Goal: Transaction & Acquisition: Subscribe to service/newsletter

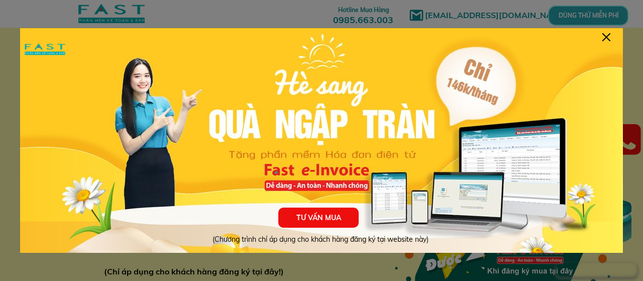
click at [603, 35] on div at bounding box center [606, 37] width 8 height 8
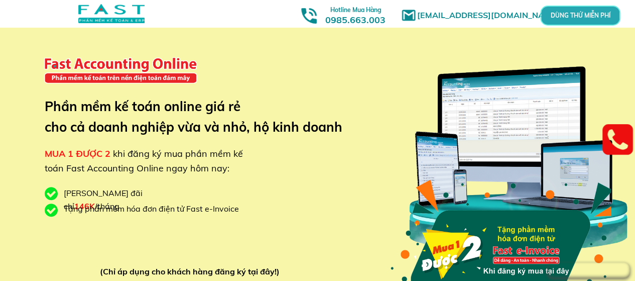
scroll to position [50, 0]
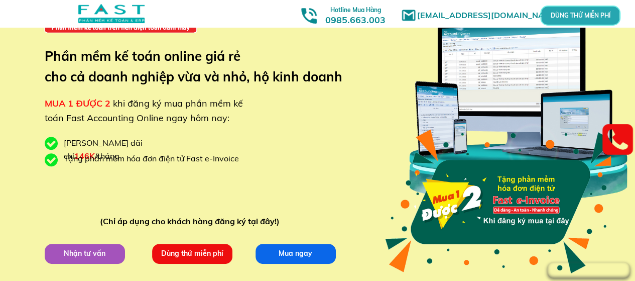
click at [212, 253] on p "Dùng thử miễn phí" at bounding box center [191, 253] width 81 height 21
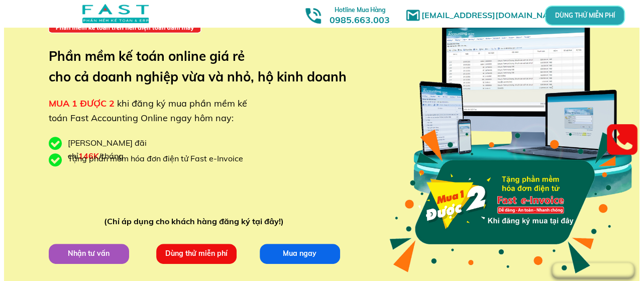
scroll to position [0, 0]
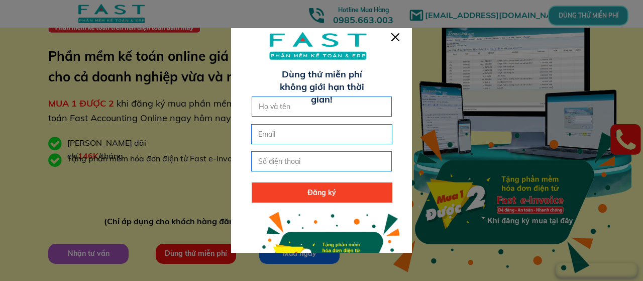
click at [334, 109] on input "text" at bounding box center [322, 106] width 132 height 19
type input "Hoa"
click at [290, 138] on input "email" at bounding box center [322, 134] width 132 height 19
type input "[EMAIL_ADDRESS][DOMAIN_NAME]"
click at [282, 164] on input "tel" at bounding box center [322, 161] width 132 height 19
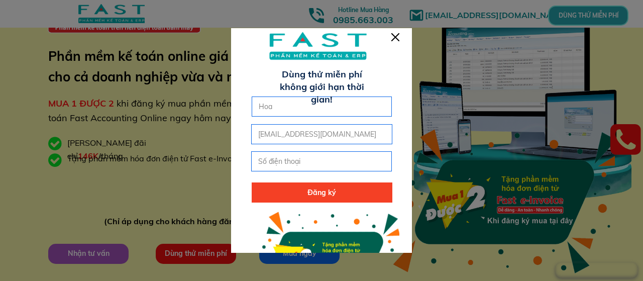
paste input "869 887 200"
click at [261, 164] on input "869 887 200" at bounding box center [322, 161] width 132 height 19
click at [296, 188] on p "Đăng ký" at bounding box center [322, 192] width 141 height 20
click at [294, 161] on input "0869 887 200" at bounding box center [322, 161] width 132 height 19
click at [280, 161] on input "0869 887200" at bounding box center [322, 161] width 132 height 19
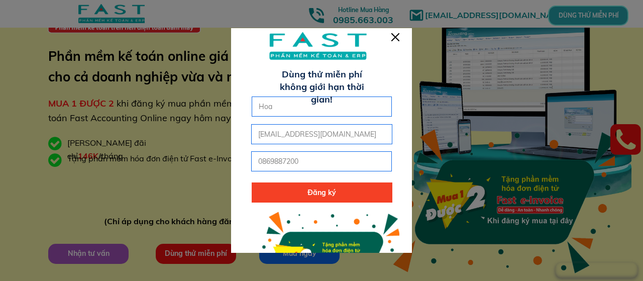
click at [312, 200] on p "Đăng ký" at bounding box center [322, 192] width 141 height 20
click at [324, 197] on p "Đăng ký" at bounding box center [322, 192] width 141 height 20
click at [260, 165] on input "0869887200" at bounding box center [322, 161] width 132 height 19
type input "0869887200"
click at [280, 190] on p "Đăng ký" at bounding box center [322, 192] width 141 height 20
